Goal: Task Accomplishment & Management: Complete application form

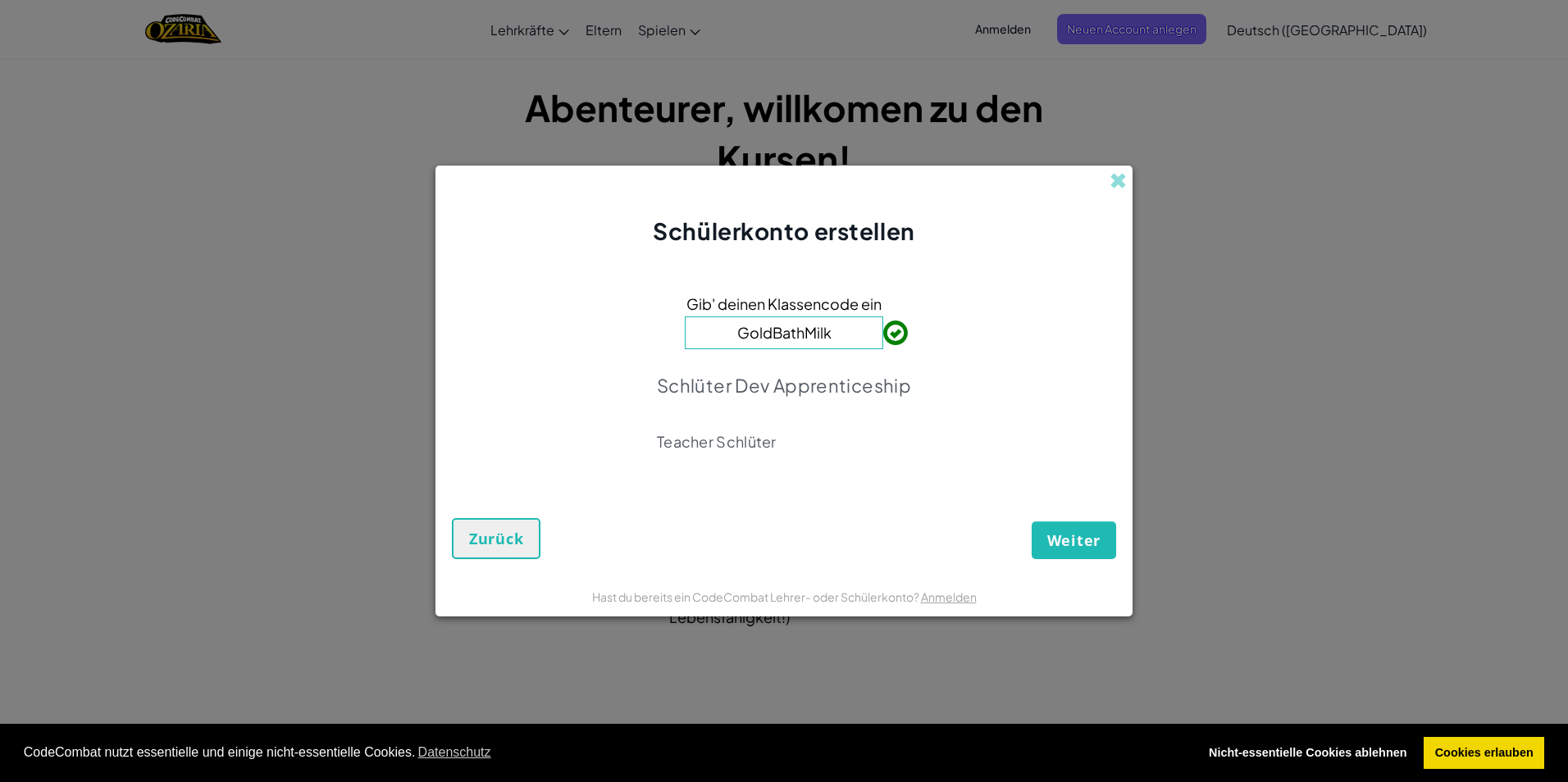
click at [915, 340] on div "Gib' deinen Klassencode ein GoldBathMilk Schlüter Dev Apprenticeship Teacher Sc…" at bounding box center [784, 377] width 664 height 226
click at [1051, 533] on span "Weiter" at bounding box center [1074, 540] width 54 height 20
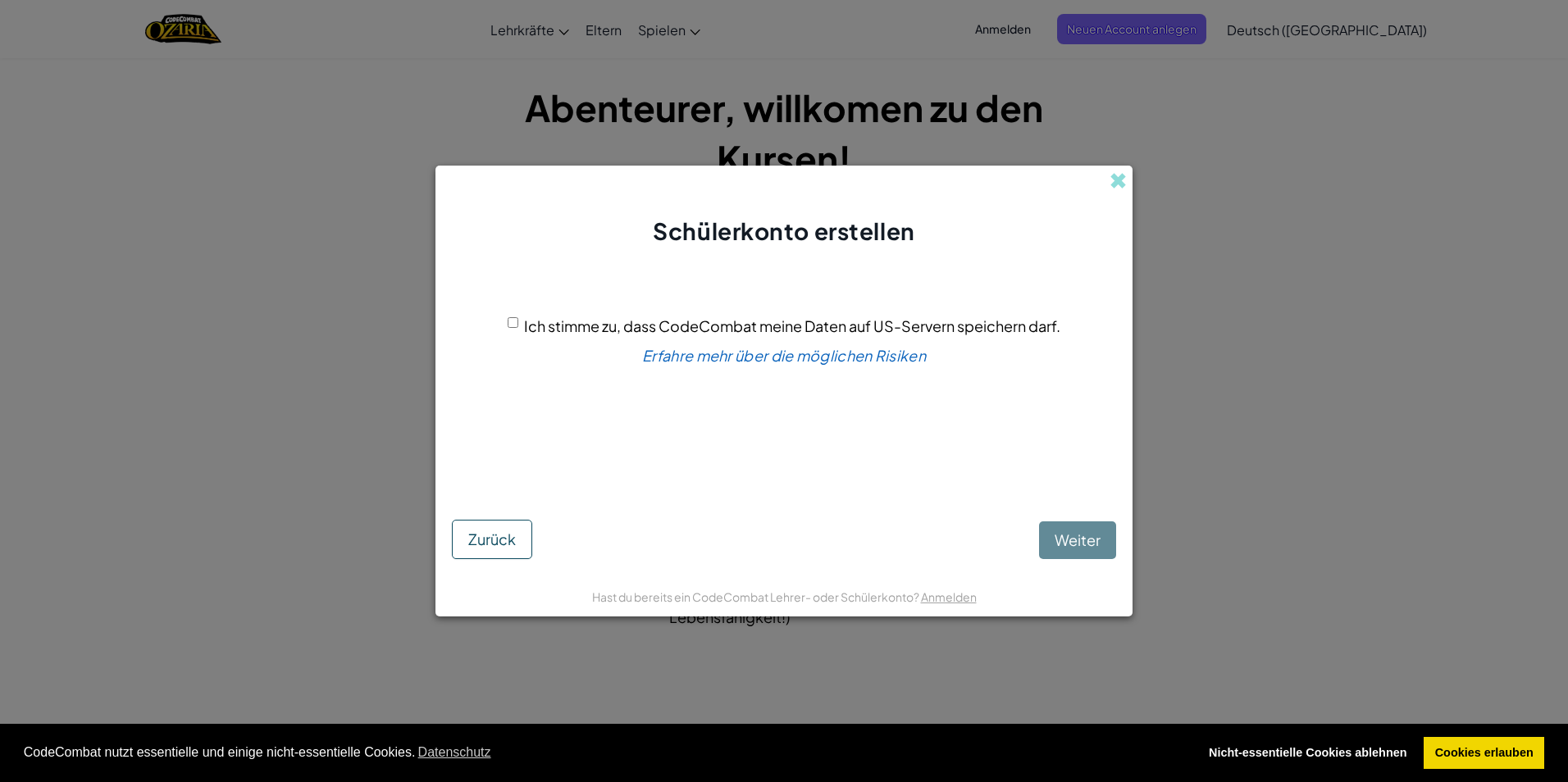
click at [508, 321] on input "Ich stimme zu, dass CodeCombat meine Daten auf US-Servern speichern darf." at bounding box center [513, 323] width 11 height 11
checkbox input "true"
click at [1056, 538] on span "Weiter" at bounding box center [1077, 540] width 46 height 19
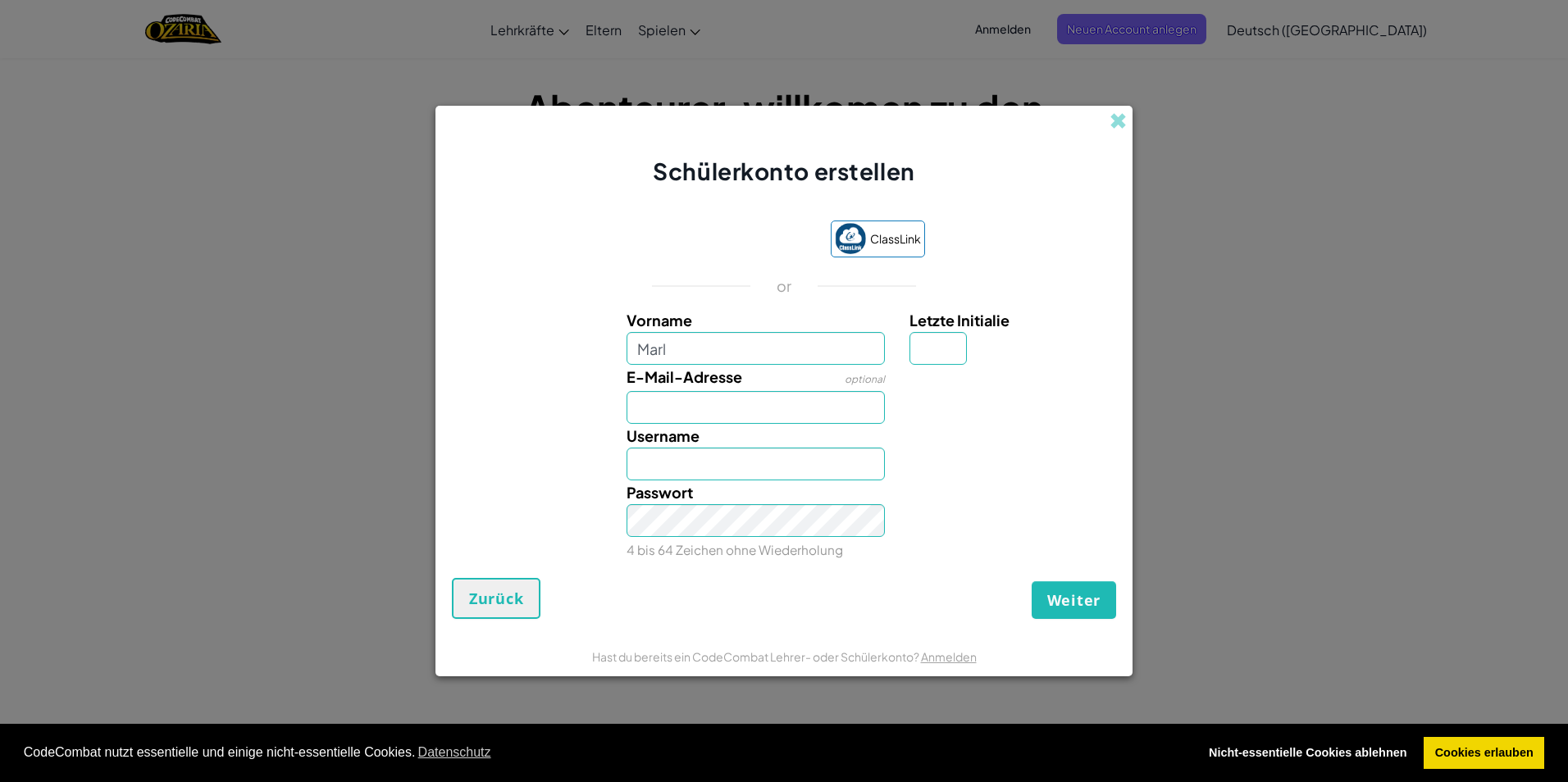
type input "[PERSON_NAME]"
type input "S"
type input "[EMAIL_ADDRESS][DOMAIN_NAME]"
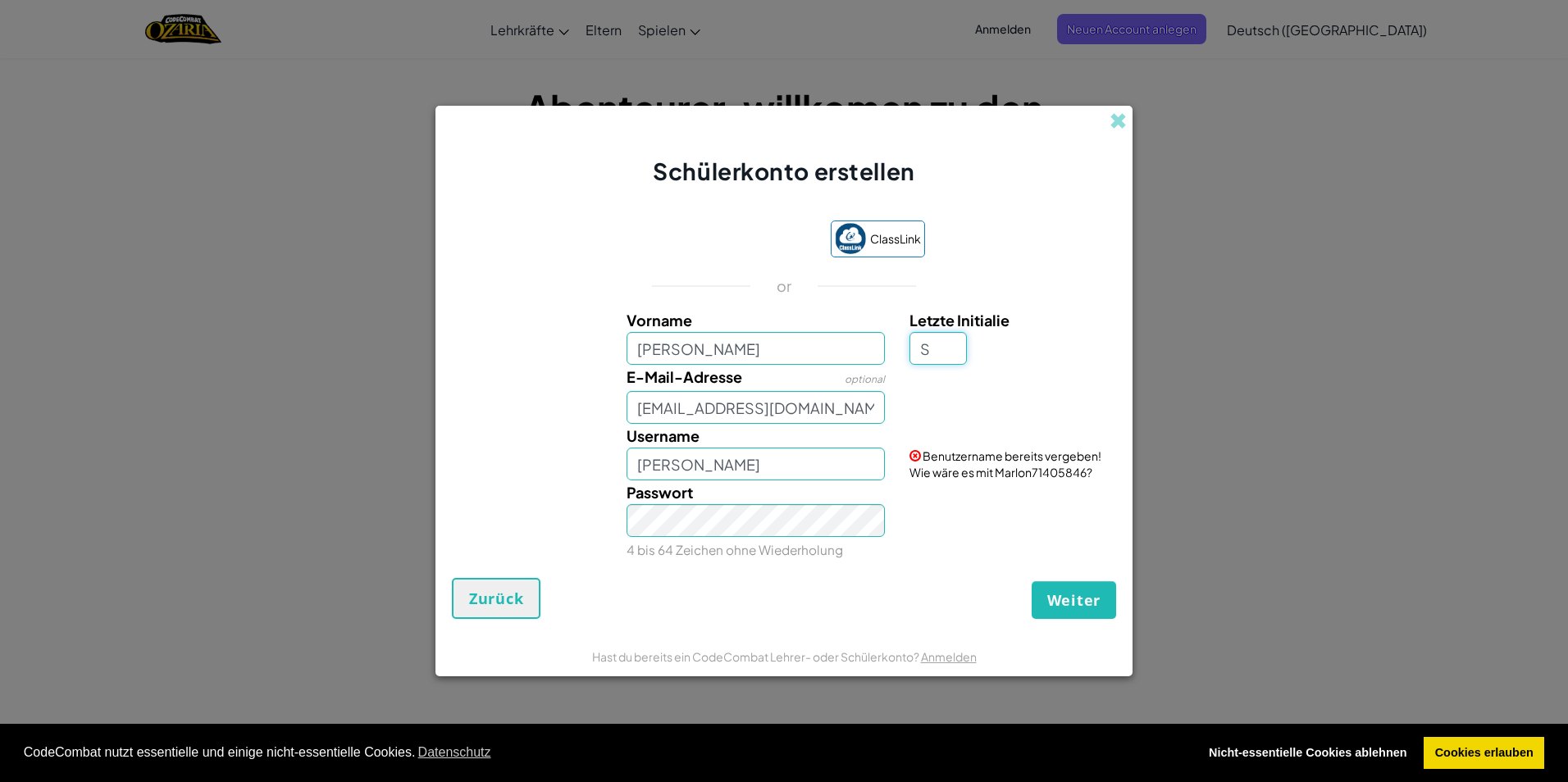
type input "S"
click at [570, 444] on div "Username [PERSON_NAME] bereits vergeben! Wie wäre es mit MarlonS67638099?" at bounding box center [783, 452] width 680 height 57
click at [754, 470] on input "MarlonS" at bounding box center [756, 464] width 259 height 33
type input "Marssss"
click at [482, 591] on span "Zurück" at bounding box center [496, 598] width 54 height 20
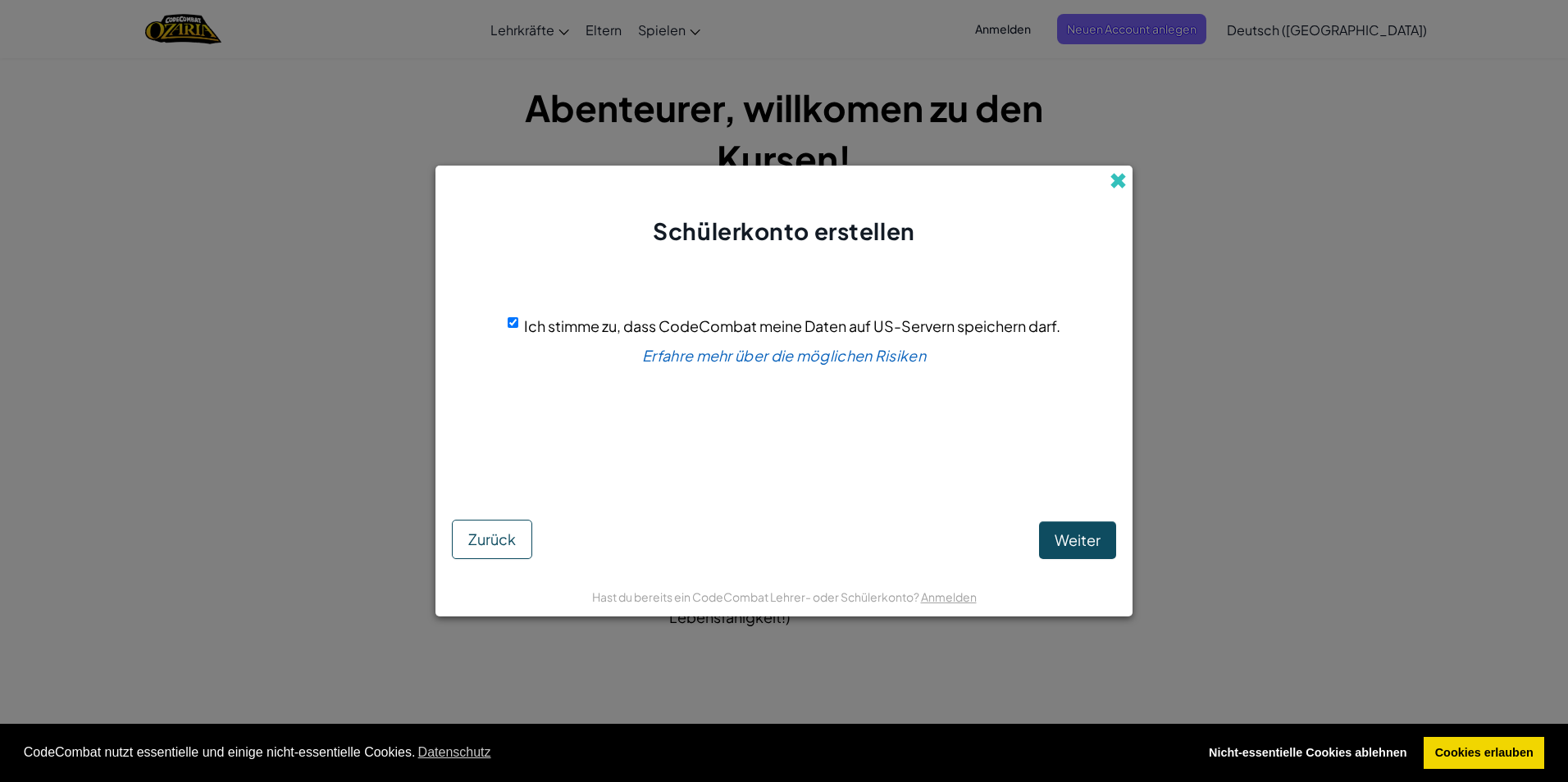
click at [1110, 181] on span at bounding box center [1118, 181] width 17 height 17
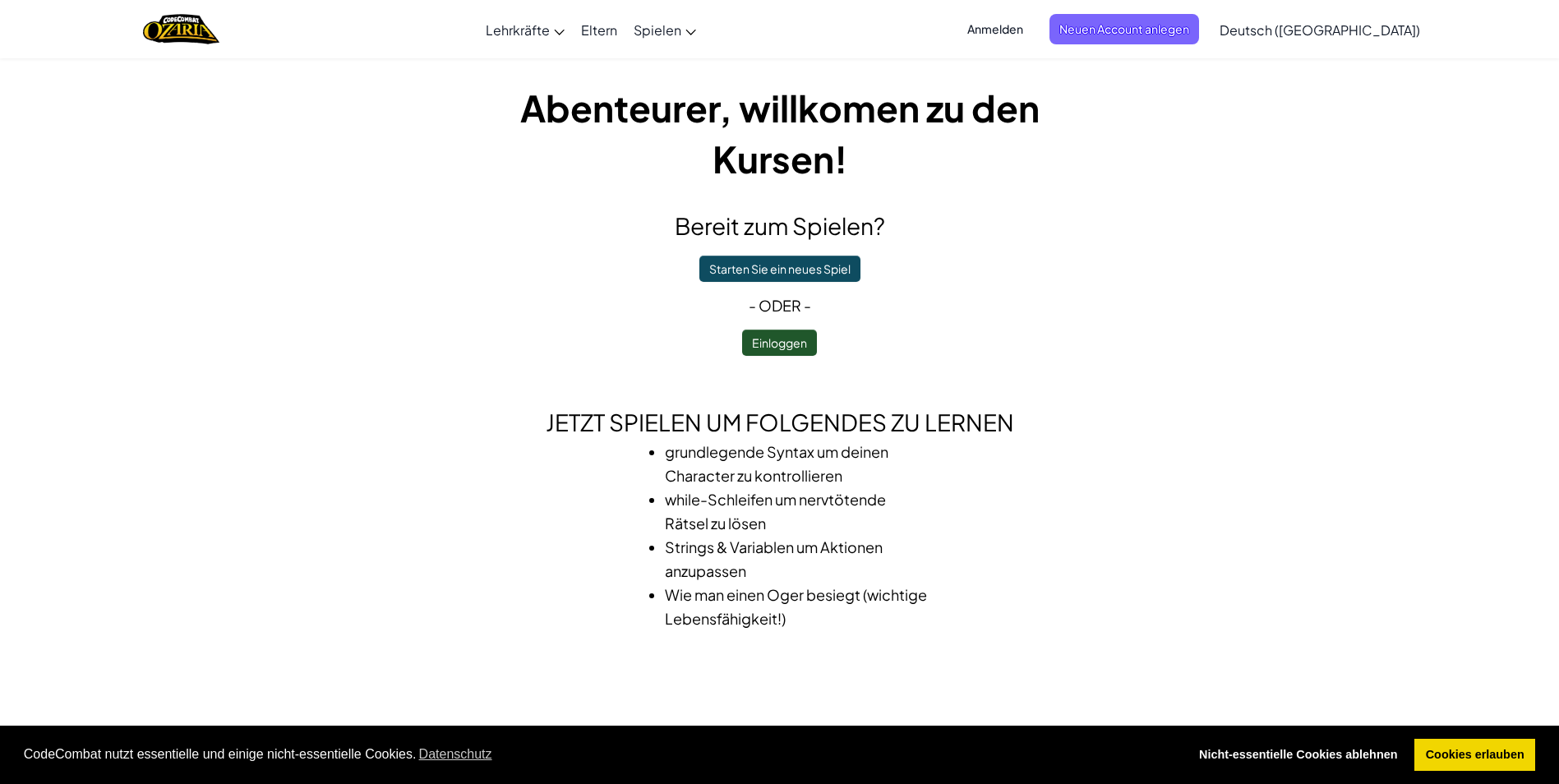
click at [1038, 249] on div "Bereit zum Spielen? Starten Sie ein neues Spiel - oder - Einloggen" at bounding box center [780, 282] width 592 height 147
